Goal: Book appointment/travel/reservation

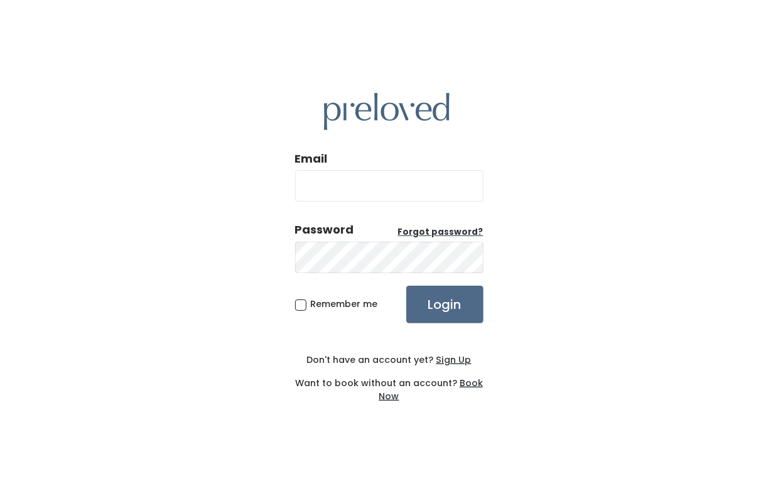
click at [376, 185] on input "Email" at bounding box center [389, 185] width 188 height 31
type input "fatkarriem1003@gmail.com"
click at [437, 306] on input "Login" at bounding box center [444, 305] width 77 height 38
click at [447, 305] on input "Login" at bounding box center [444, 305] width 77 height 38
click at [450, 305] on input "Login" at bounding box center [444, 305] width 77 height 38
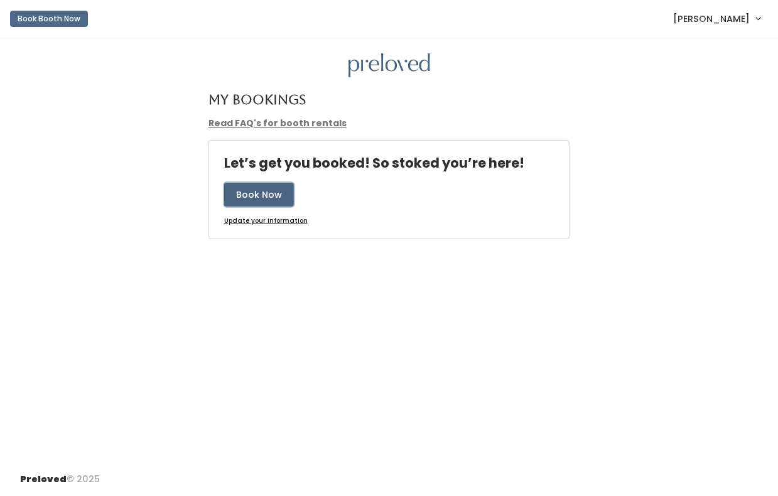
click at [262, 196] on button "Book Now" at bounding box center [259, 195] width 70 height 24
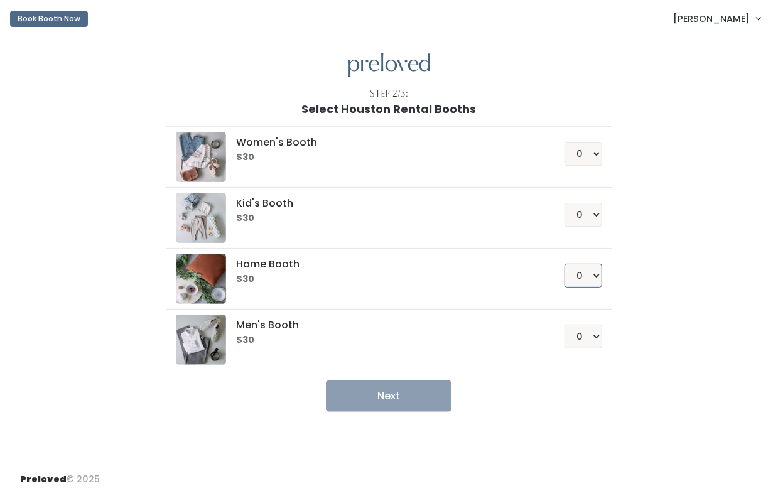
click at [595, 274] on select "0 1 2 3 4" at bounding box center [584, 276] width 38 height 24
select select "1"
click at [565, 264] on select "0 1 2 3 4" at bounding box center [584, 276] width 38 height 24
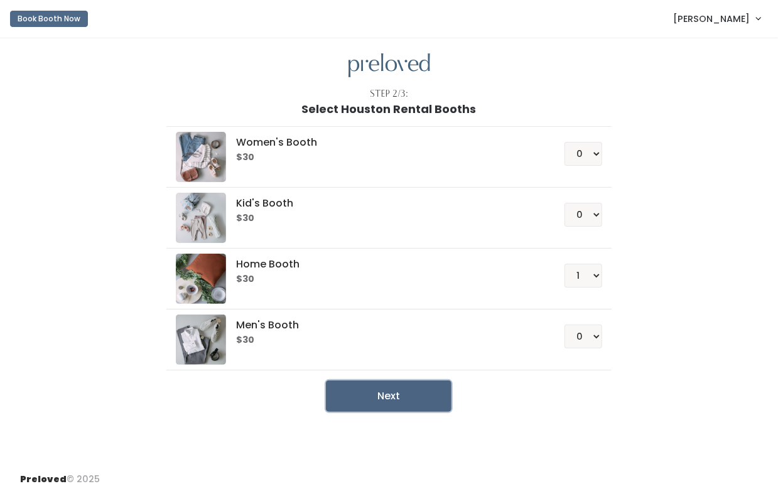
click at [393, 398] on button "Next" at bounding box center [389, 396] width 126 height 31
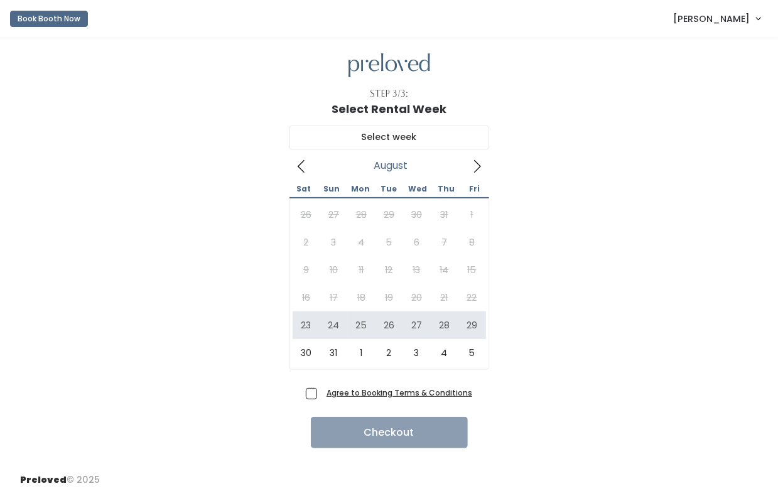
click at [733, 21] on span "[PERSON_NAME]" at bounding box center [711, 19] width 77 height 14
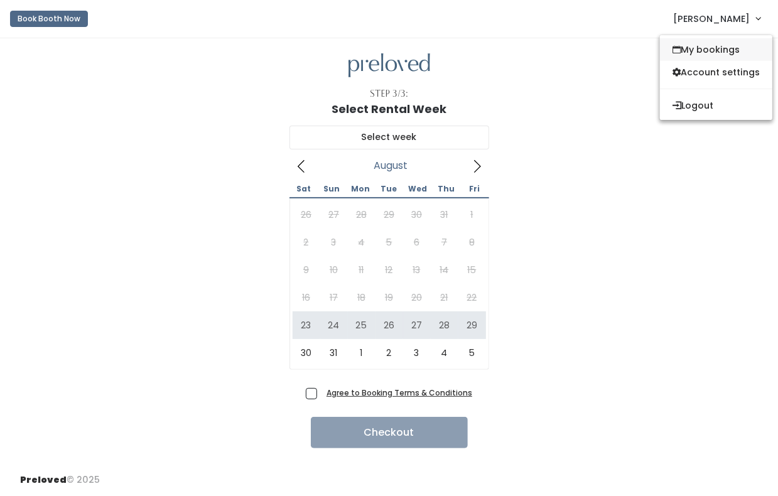
click at [697, 51] on link "My bookings" at bounding box center [716, 49] width 112 height 23
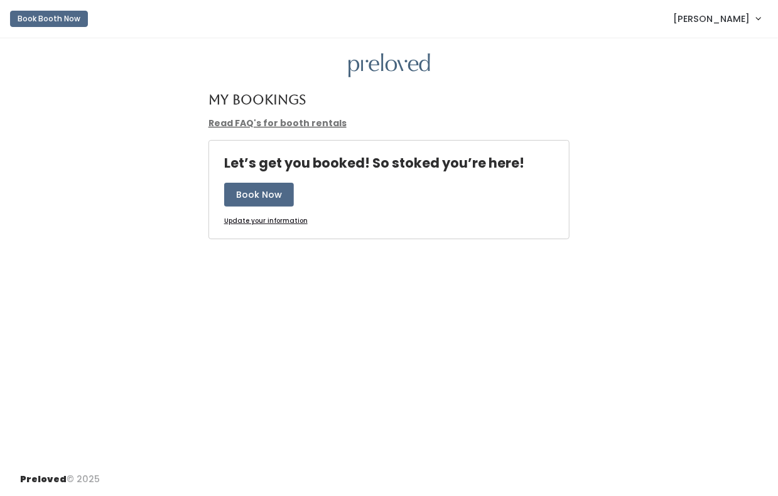
click at [738, 19] on span "[PERSON_NAME]" at bounding box center [711, 19] width 77 height 14
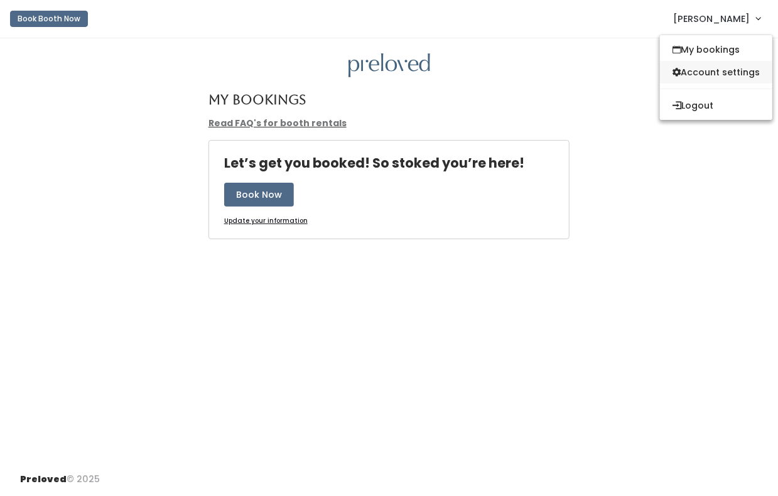
click at [712, 72] on link "Account settings" at bounding box center [716, 72] width 112 height 23
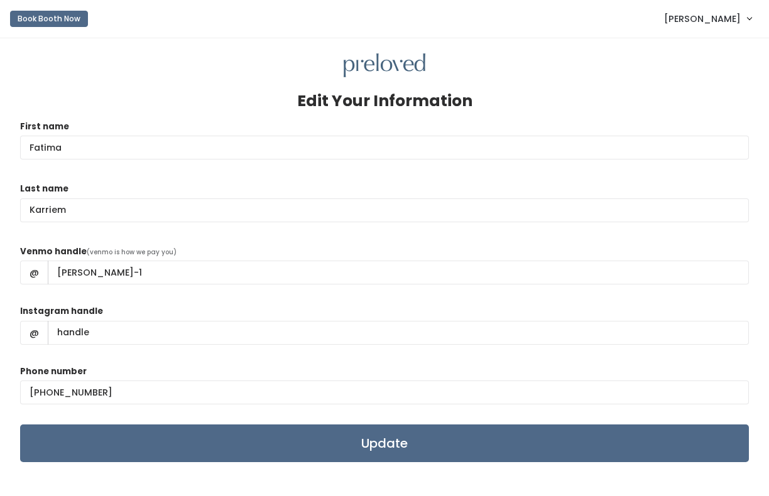
click at [748, 18] on link "[PERSON_NAME]" at bounding box center [707, 18] width 112 height 27
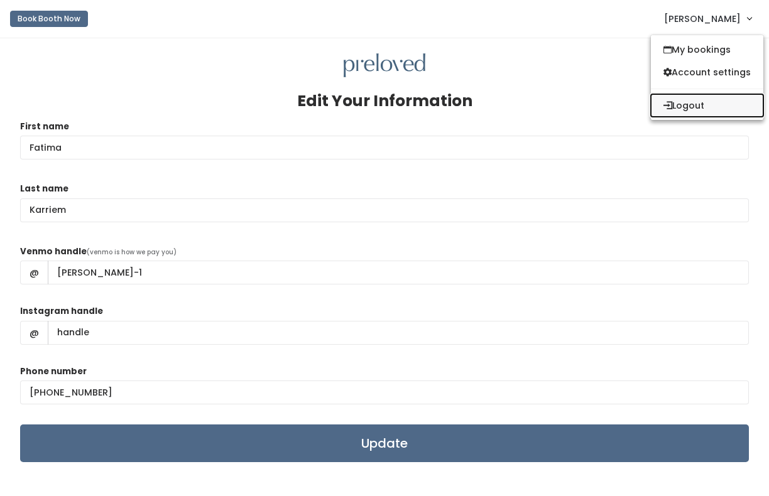
click at [701, 104] on button "Logout" at bounding box center [707, 105] width 112 height 23
